Goal: Information Seeking & Learning: Learn about a topic

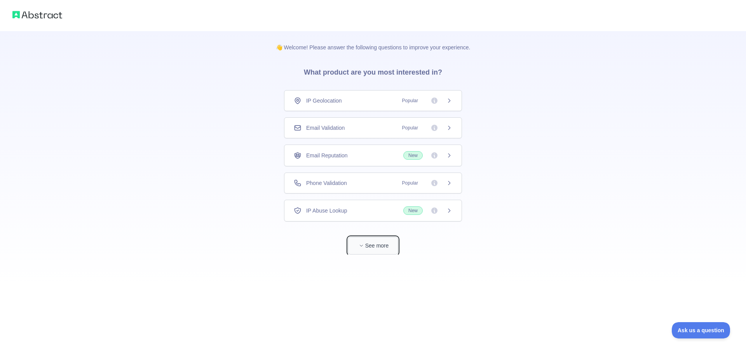
click at [371, 244] on button "See more" at bounding box center [373, 245] width 50 height 17
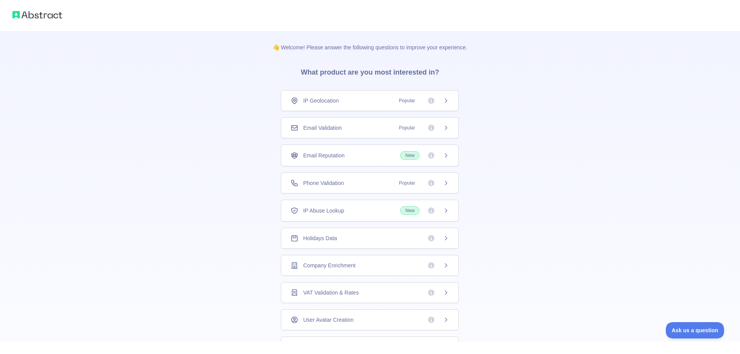
click at [369, 101] on div "IP Geolocation Popular" at bounding box center [370, 101] width 159 height 8
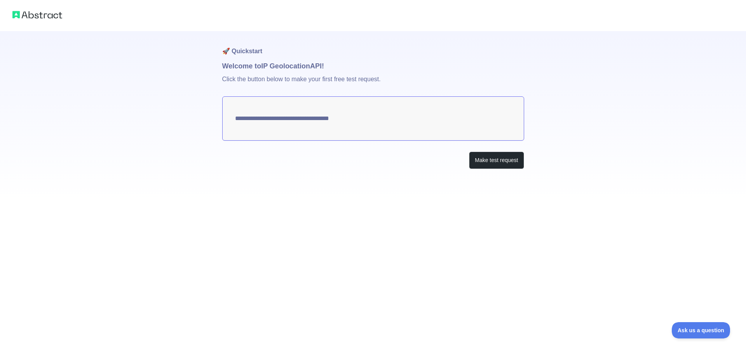
type textarea "**********"
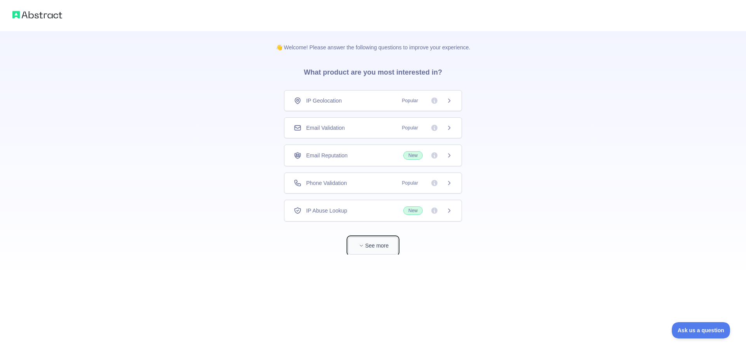
click at [369, 249] on button "See more" at bounding box center [373, 245] width 50 height 17
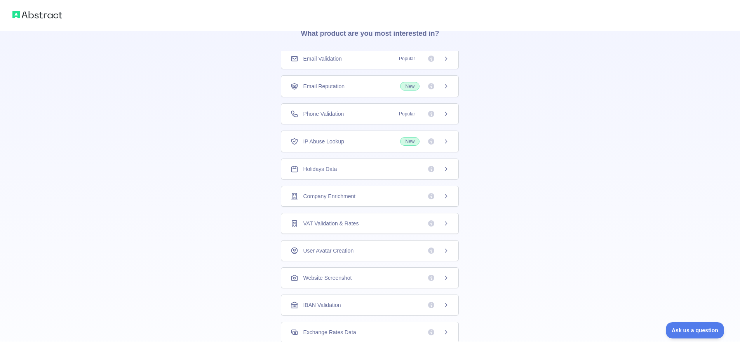
scroll to position [140, 0]
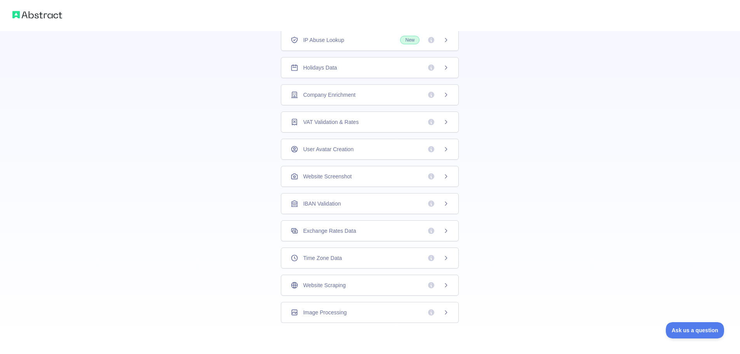
click at [335, 286] on span "Website Scraping" at bounding box center [324, 285] width 42 height 8
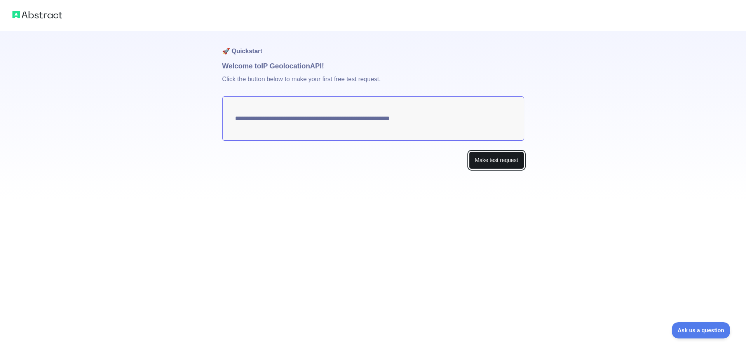
click at [508, 162] on button "Make test request" at bounding box center [496, 160] width 55 height 17
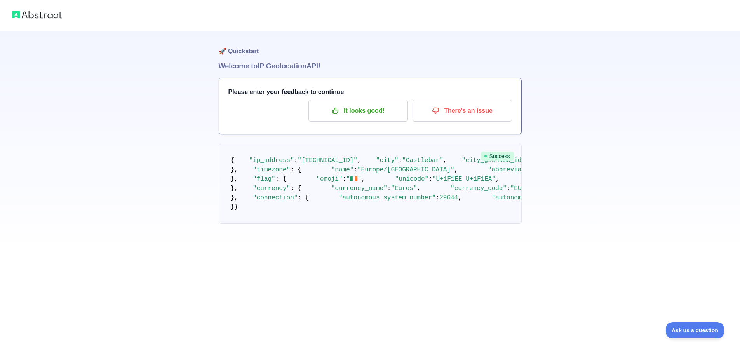
click at [44, 17] on img at bounding box center [37, 14] width 50 height 11
click at [354, 116] on p "It looks good!" at bounding box center [358, 110] width 88 height 13
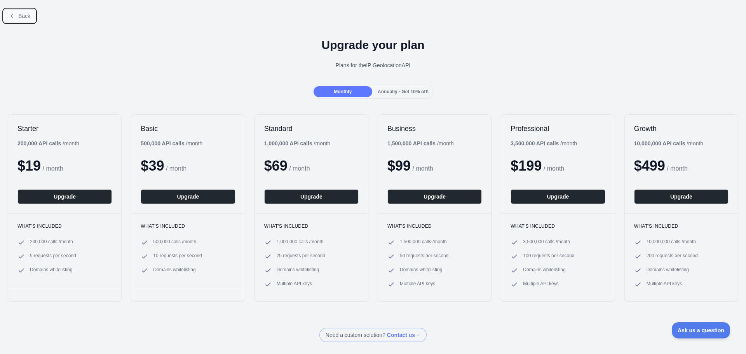
click at [14, 17] on icon at bounding box center [12, 16] width 6 height 6
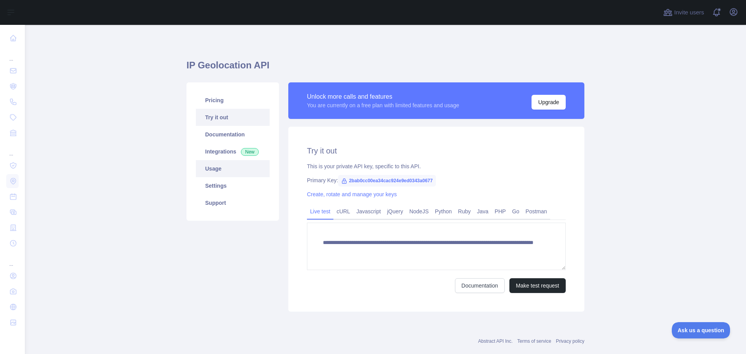
click at [208, 166] on link "Usage" at bounding box center [233, 168] width 74 height 17
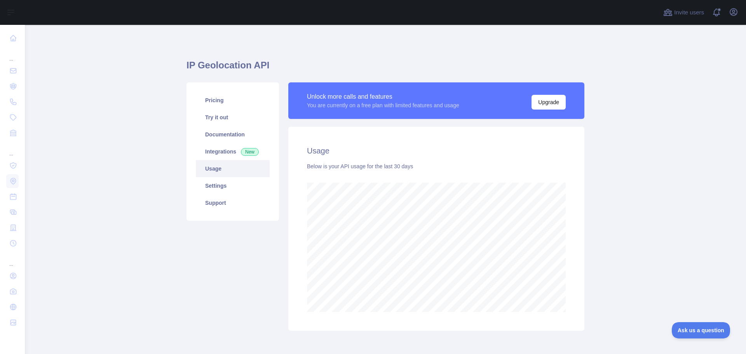
scroll to position [329, 715]
click at [403, 106] on div "You are currently on a free plan with limited features and usage" at bounding box center [383, 105] width 152 height 8
click at [216, 115] on link "Try it out" at bounding box center [233, 117] width 74 height 17
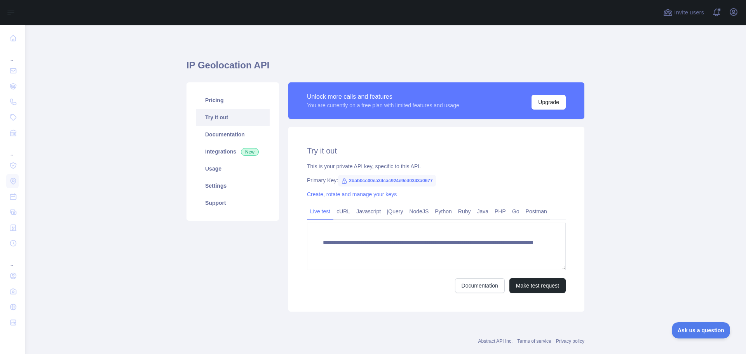
click at [338, 183] on span "2bab0cc00ea34cac924e9ed0343a0677" at bounding box center [387, 181] width 98 height 12
